Goal: Navigation & Orientation: Find specific page/section

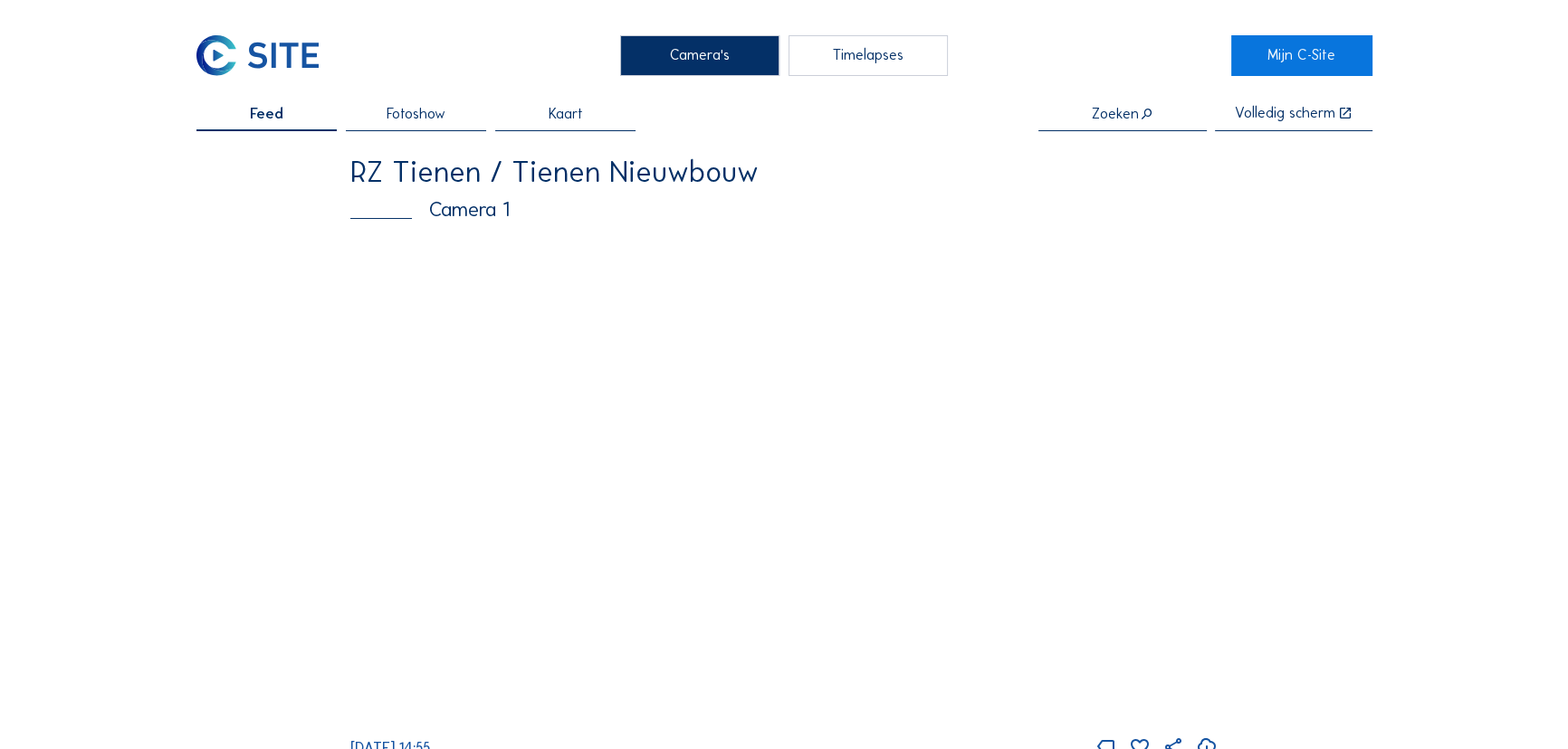
scroll to position [81, 0]
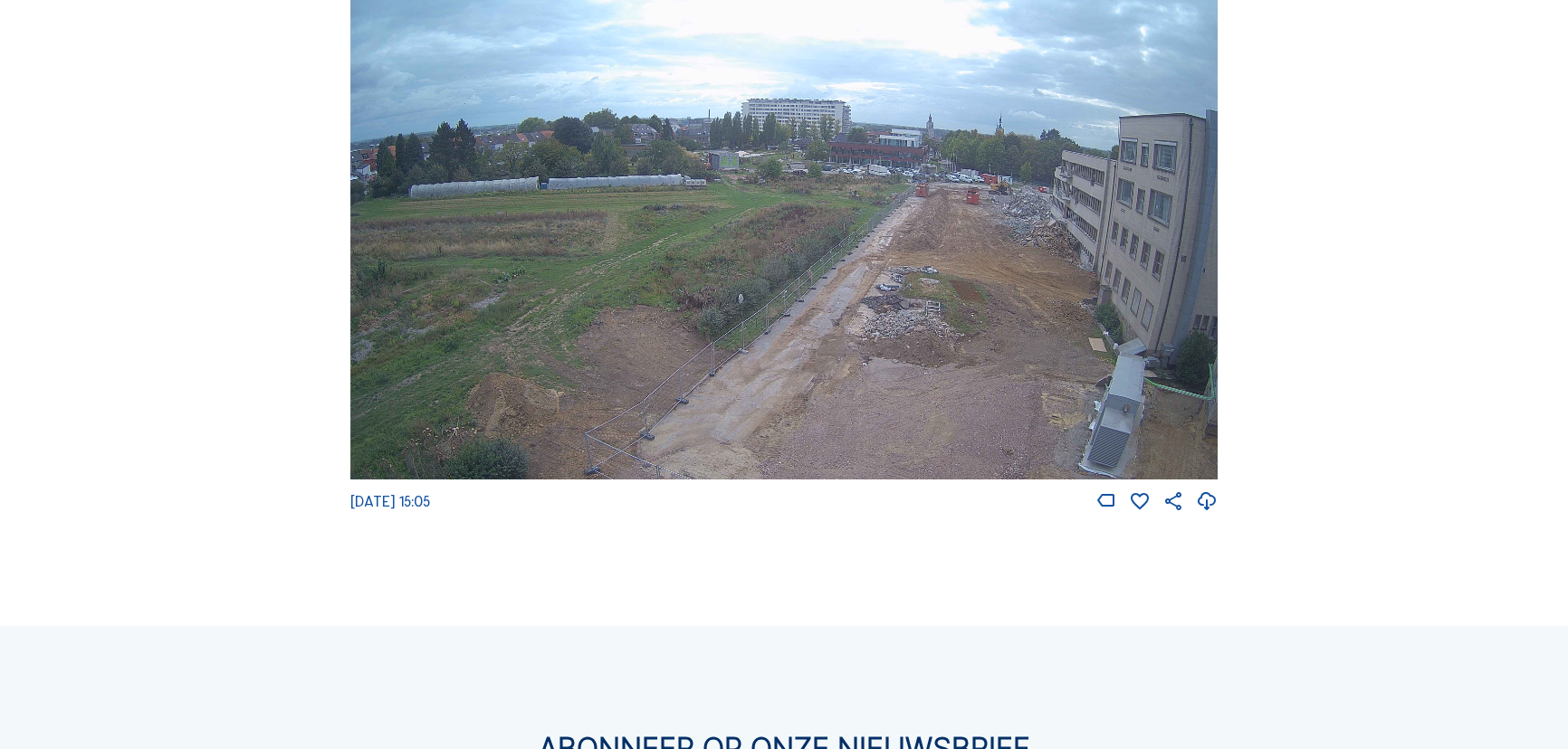
scroll to position [81, 0]
